Goal: Task Accomplishment & Management: Use online tool/utility

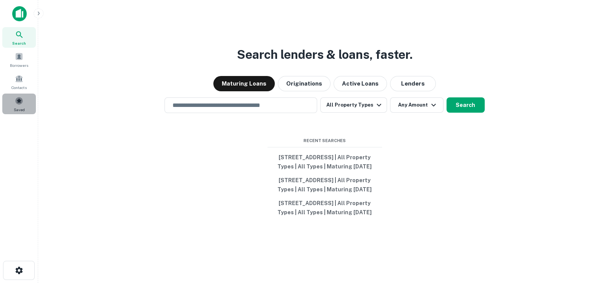
click at [18, 108] on span "Saved" at bounding box center [19, 109] width 11 height 6
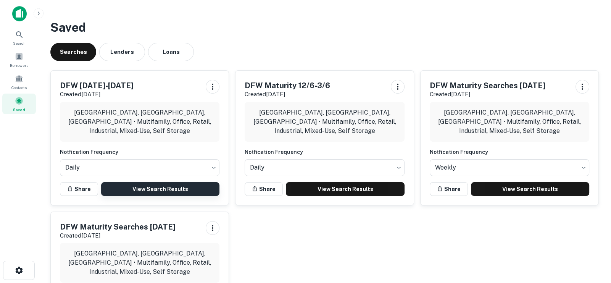
click at [132, 188] on link "View Search Results" at bounding box center [160, 189] width 118 height 14
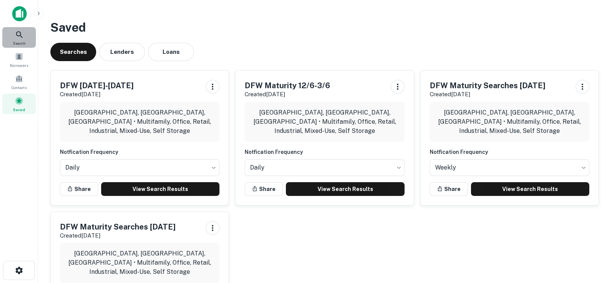
click at [18, 35] on icon at bounding box center [19, 34] width 6 height 6
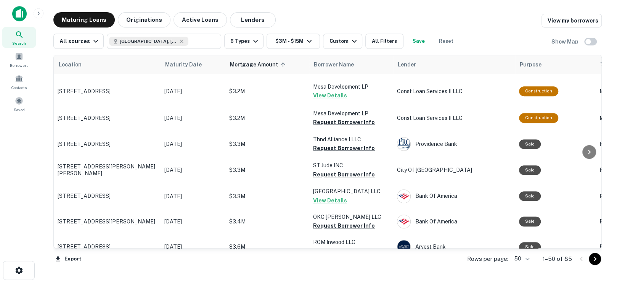
scroll to position [229, 0]
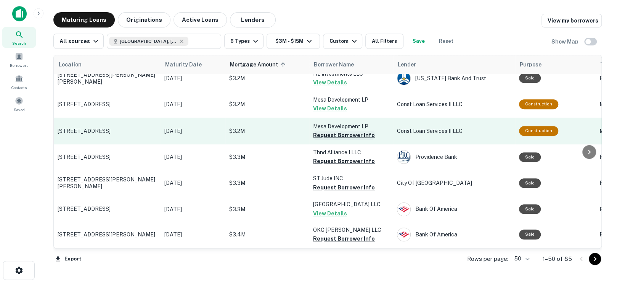
click at [348, 135] on button "Request Borrower Info" at bounding box center [344, 134] width 62 height 9
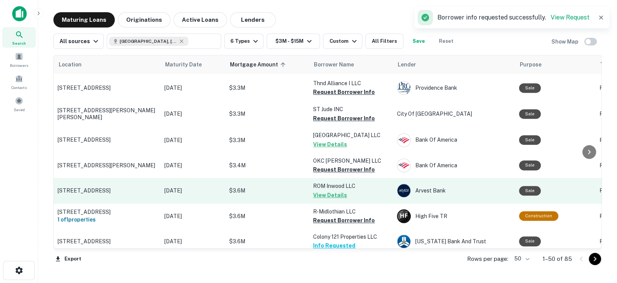
scroll to position [343, 0]
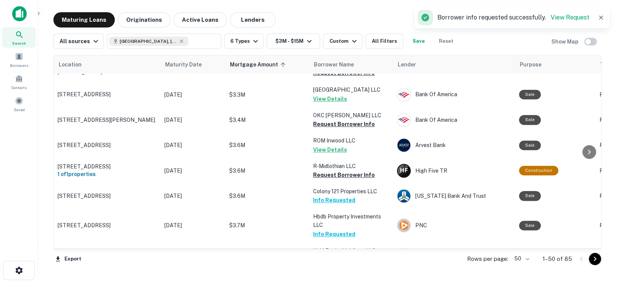
click at [598, 19] on icon "button" at bounding box center [601, 18] width 8 height 8
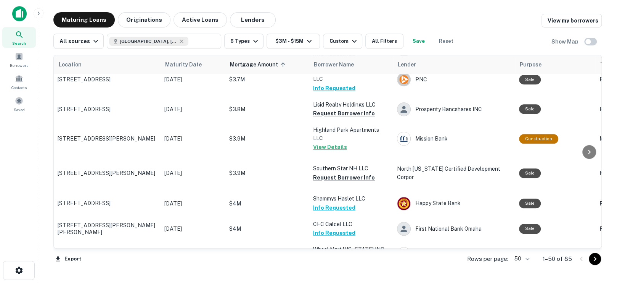
scroll to position [610, 0]
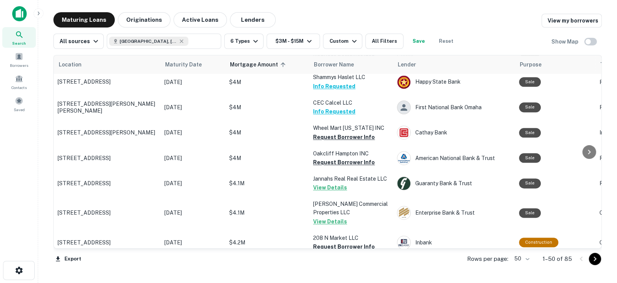
drag, startPoint x: 594, startPoint y: 263, endPoint x: 593, endPoint y: 258, distance: 5.1
click at [594, 263] on button "Go to next page" at bounding box center [595, 259] width 12 height 12
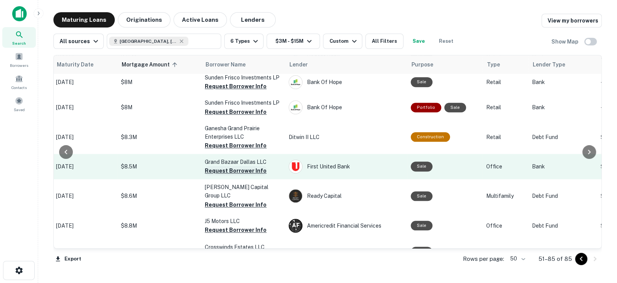
scroll to position [447, 108]
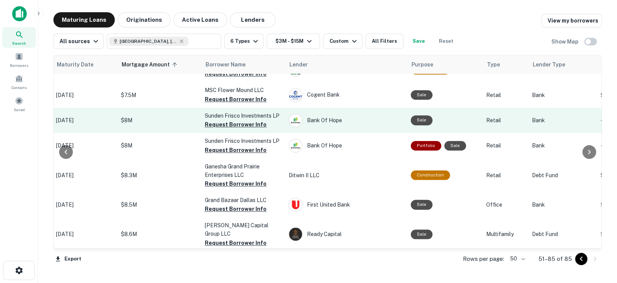
drag, startPoint x: 235, startPoint y: 129, endPoint x: 232, endPoint y: 102, distance: 27.7
click at [232, 111] on p "Sunden Frisco Investments LP" at bounding box center [243, 115] width 76 height 8
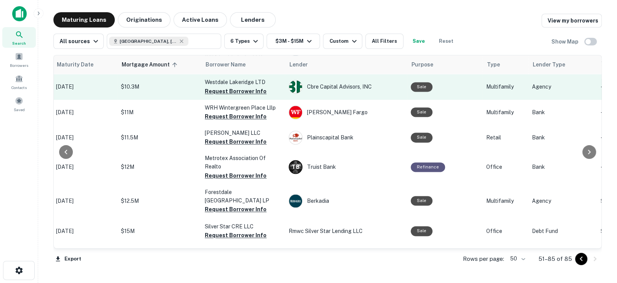
scroll to position [752, 108]
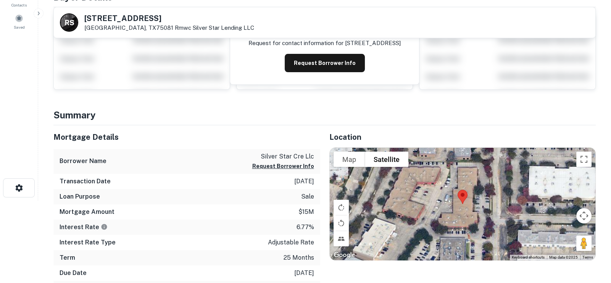
scroll to position [38, 0]
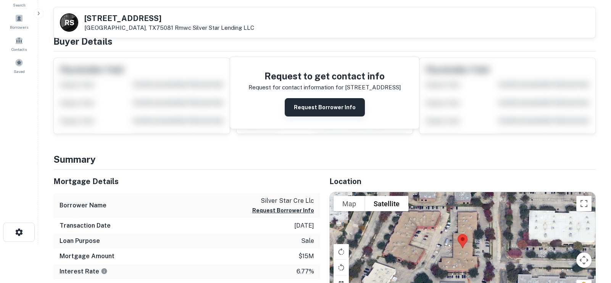
click at [320, 104] on button "Request Borrower Info" at bounding box center [325, 107] width 80 height 18
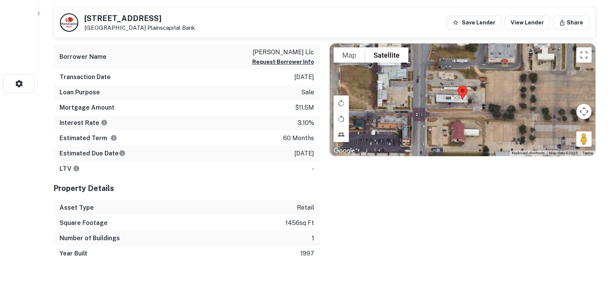
scroll to position [191, 0]
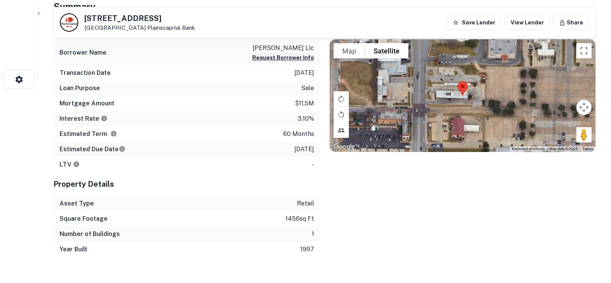
click at [271, 56] on button "Request Borrower Info" at bounding box center [283, 57] width 62 height 9
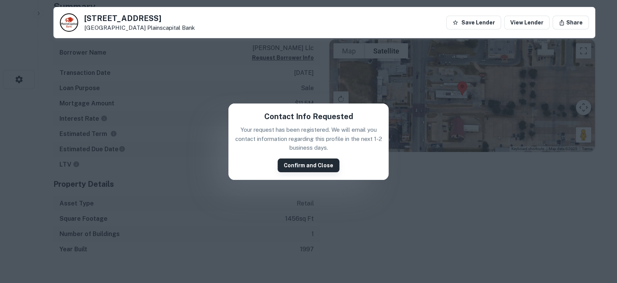
click at [299, 162] on button "Confirm and Close" at bounding box center [309, 165] width 62 height 14
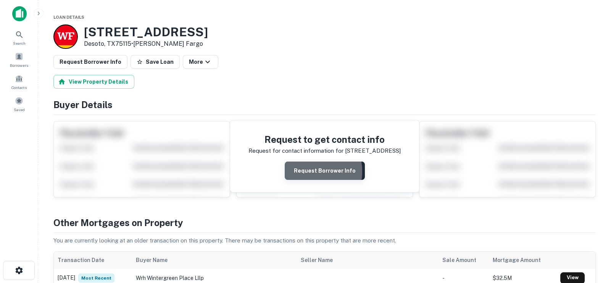
click at [306, 171] on button "Request Borrower Info" at bounding box center [325, 170] width 80 height 18
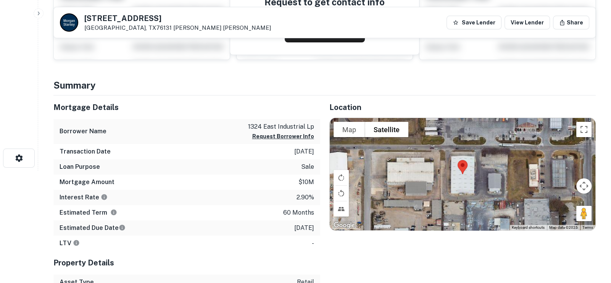
scroll to position [76, 0]
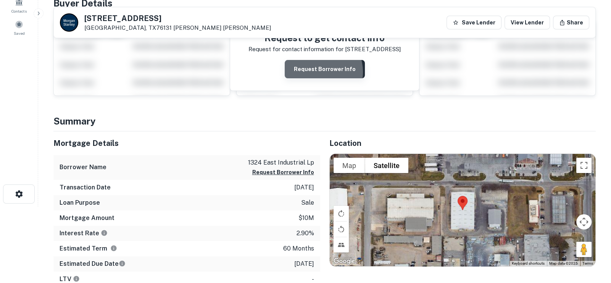
click at [317, 71] on button "Request Borrower Info" at bounding box center [325, 69] width 80 height 18
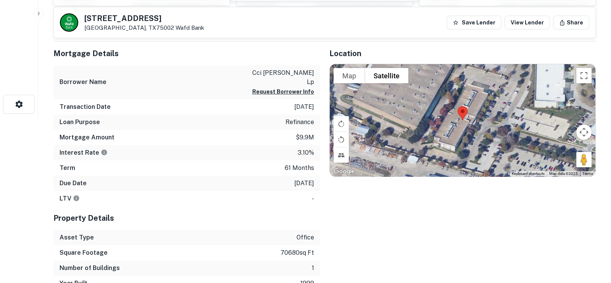
scroll to position [114, 0]
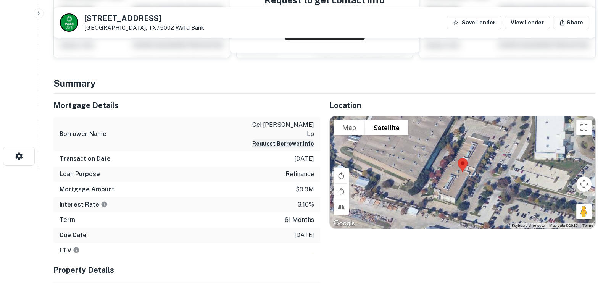
click at [268, 139] on button "Request Borrower Info" at bounding box center [283, 143] width 62 height 9
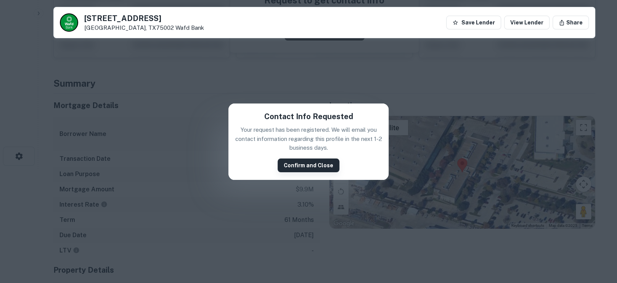
click at [309, 164] on button "Confirm and Close" at bounding box center [309, 165] width 62 height 14
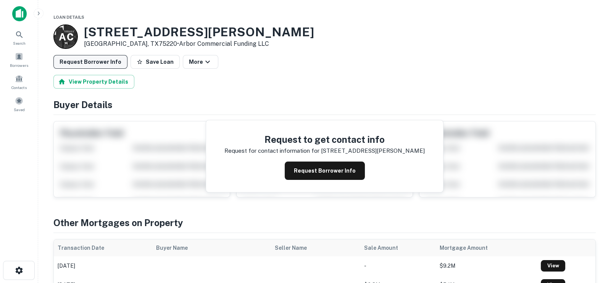
click at [111, 60] on button "Request Borrower Info" at bounding box center [90, 62] width 74 height 14
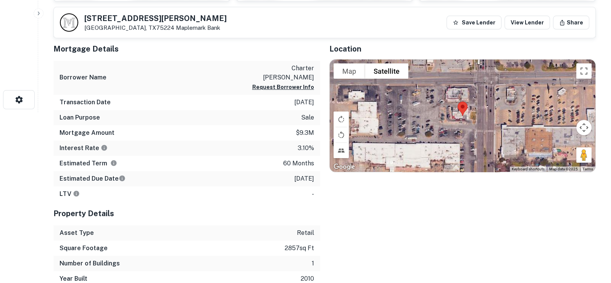
scroll to position [76, 0]
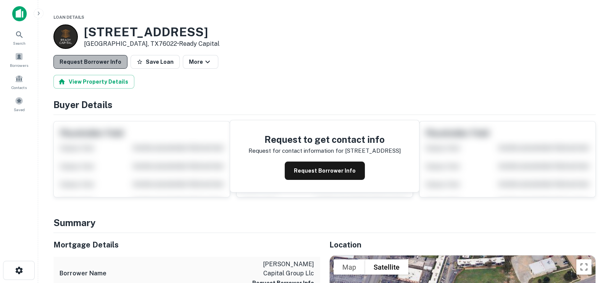
click at [110, 66] on button "Request Borrower Info" at bounding box center [90, 62] width 74 height 14
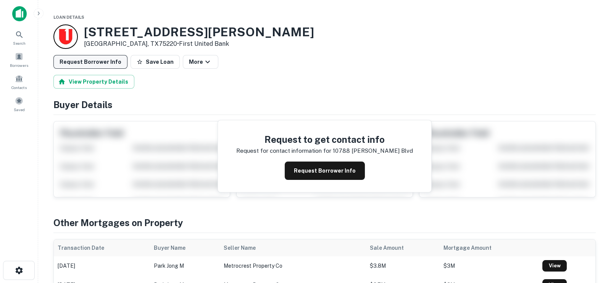
click at [73, 58] on button "Request Borrower Info" at bounding box center [90, 62] width 74 height 14
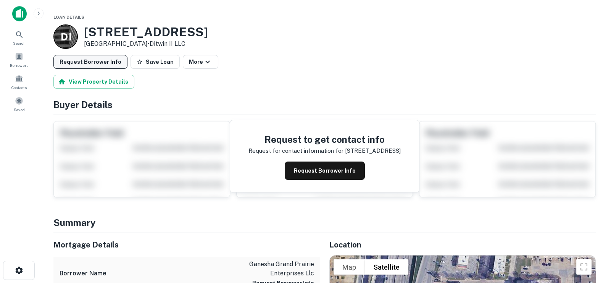
click at [87, 57] on button "Request Borrower Info" at bounding box center [90, 62] width 74 height 14
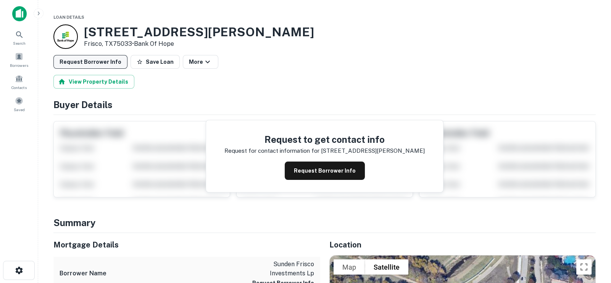
click at [98, 64] on button "Request Borrower Info" at bounding box center [90, 62] width 74 height 14
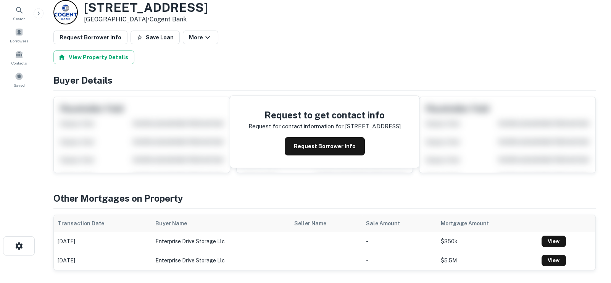
scroll to position [38, 0]
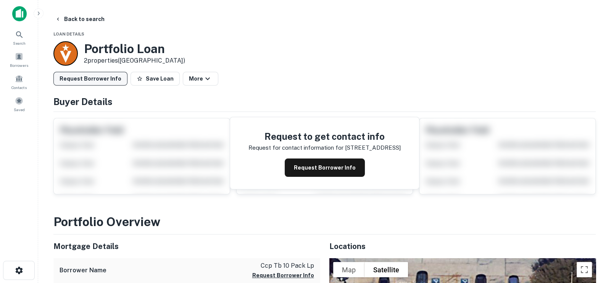
click at [94, 81] on button "Request Borrower Info" at bounding box center [90, 79] width 74 height 14
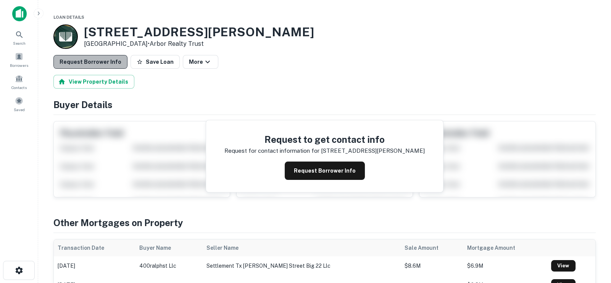
click at [104, 63] on button "Request Borrower Info" at bounding box center [90, 62] width 74 height 14
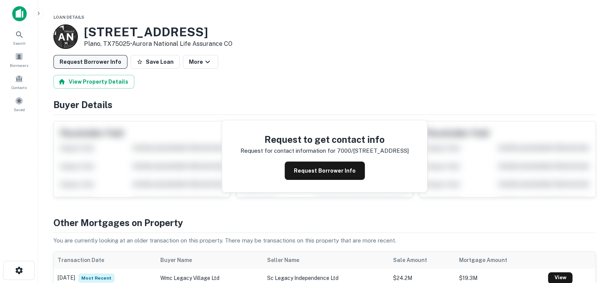
click at [100, 60] on button "Request Borrower Info" at bounding box center [90, 62] width 74 height 14
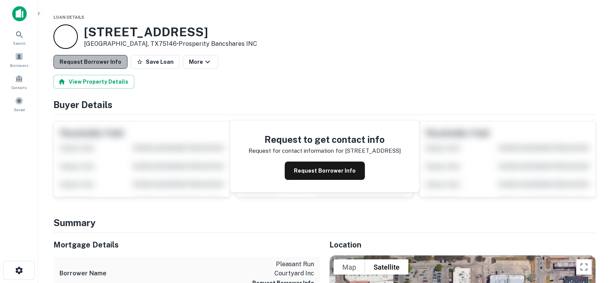
click at [97, 64] on button "Request Borrower Info" at bounding box center [90, 62] width 74 height 14
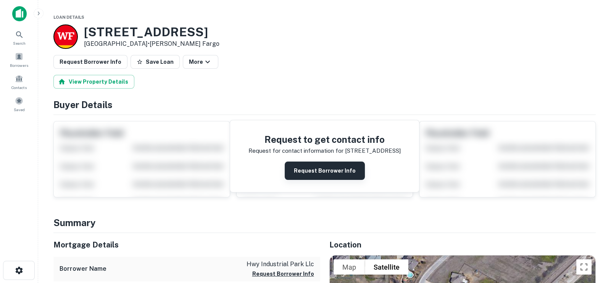
click at [322, 169] on button "Request Borrower Info" at bounding box center [325, 170] width 80 height 18
